Goal: Task Accomplishment & Management: Manage account settings

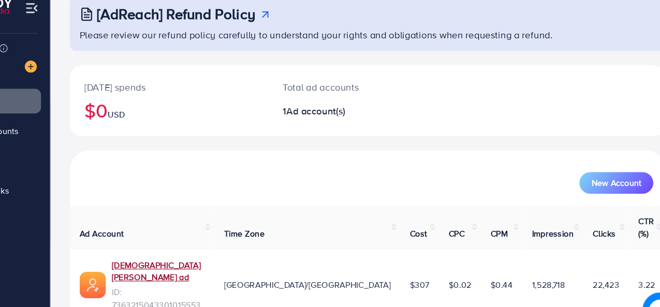
scroll to position [49, 0]
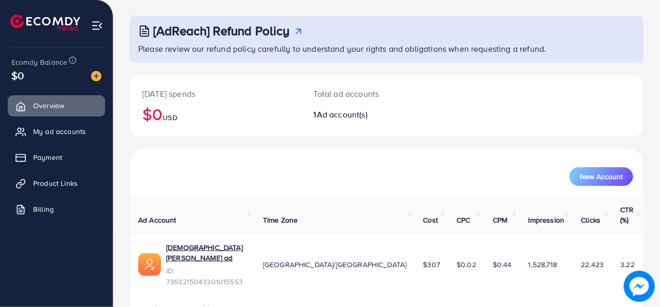
click at [91, 28] on img at bounding box center [97, 26] width 12 height 12
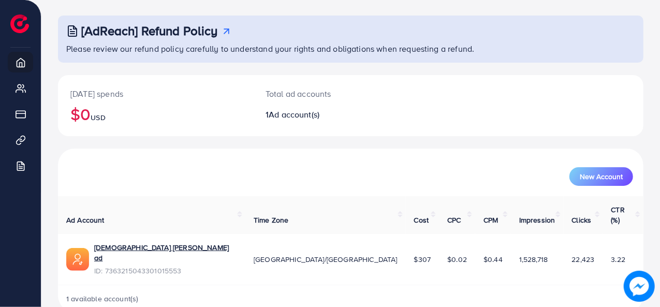
click at [24, 32] on img at bounding box center [19, 23] width 19 height 19
click at [21, 65] on icon at bounding box center [23, 62] width 10 height 10
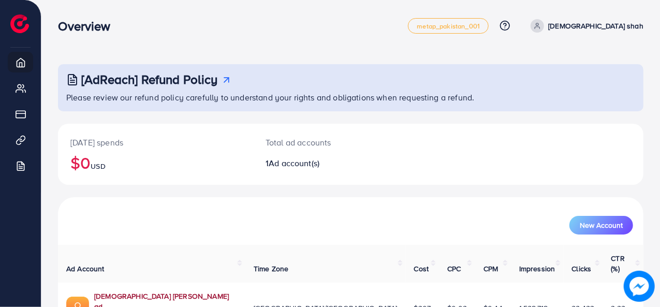
click at [125, 291] on link "[DEMOGRAPHIC_DATA] [PERSON_NAME] ad" at bounding box center [165, 301] width 143 height 21
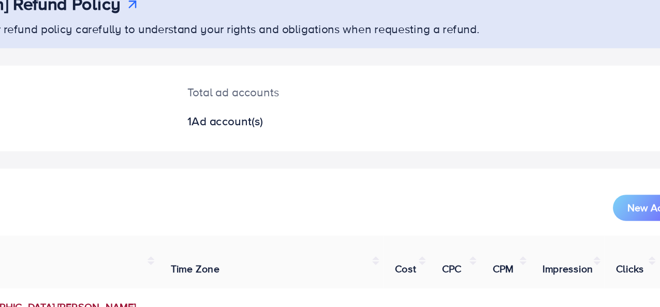
scroll to position [17, 0]
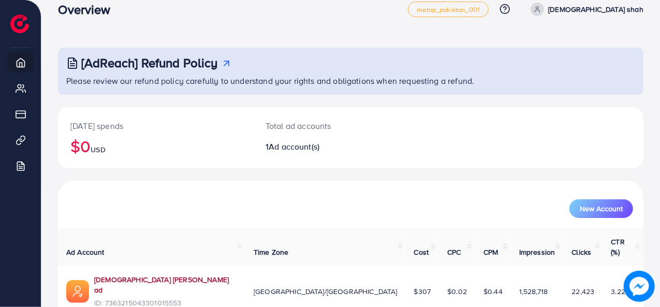
click at [136, 274] on link "[DEMOGRAPHIC_DATA] [PERSON_NAME] ad" at bounding box center [165, 284] width 143 height 21
click at [618, 5] on p "[DEMOGRAPHIC_DATA] shah" at bounding box center [595, 9] width 95 height 12
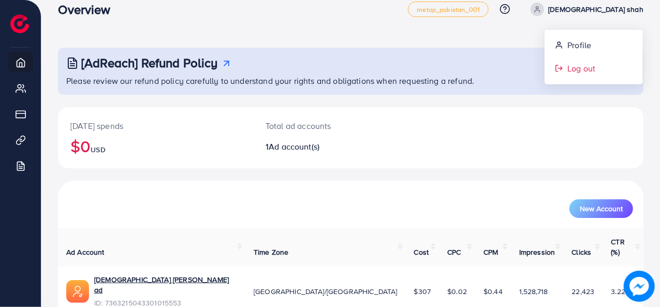
click at [593, 67] on span "Log out" at bounding box center [581, 68] width 28 height 12
